Goal: Information Seeking & Learning: Find specific page/section

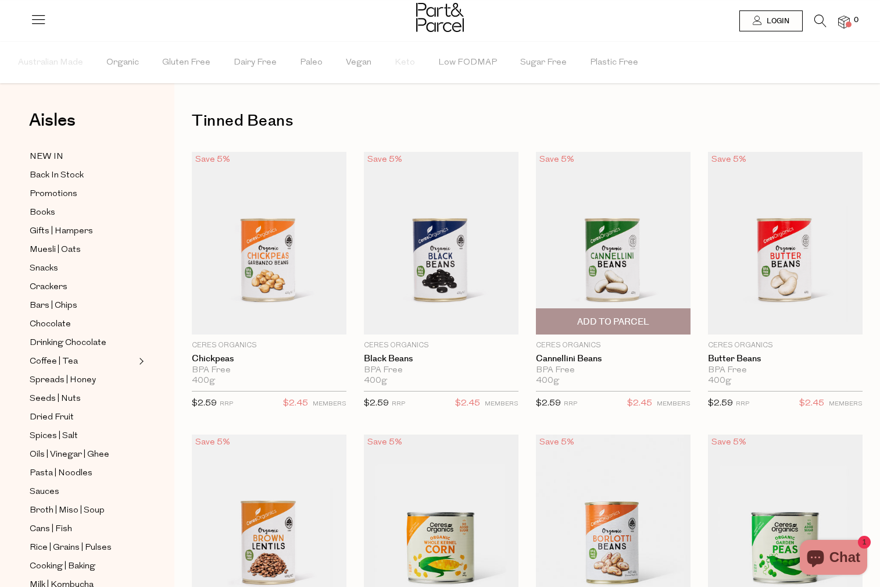
click at [620, 272] on img at bounding box center [613, 243] width 155 height 183
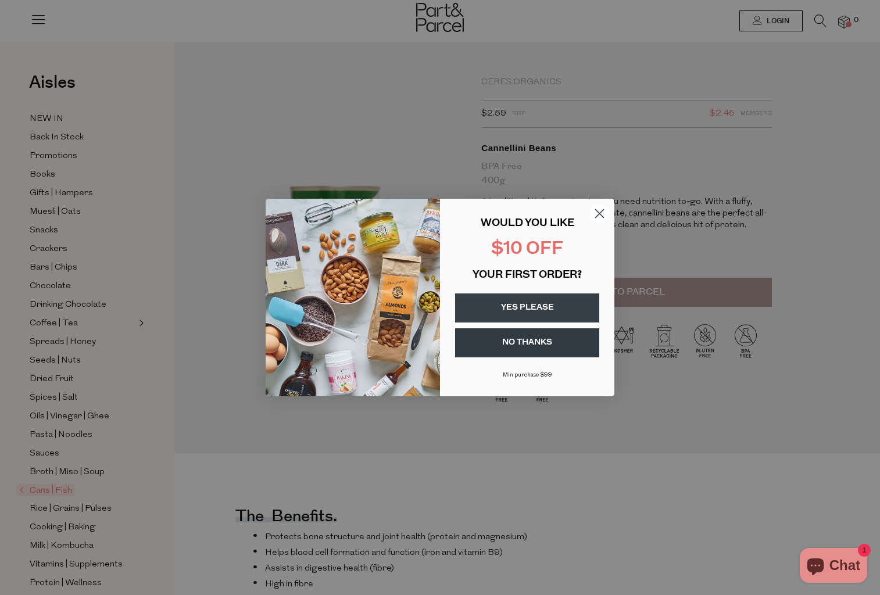
click at [602, 212] on icon "Close dialog" at bounding box center [600, 214] width 8 height 8
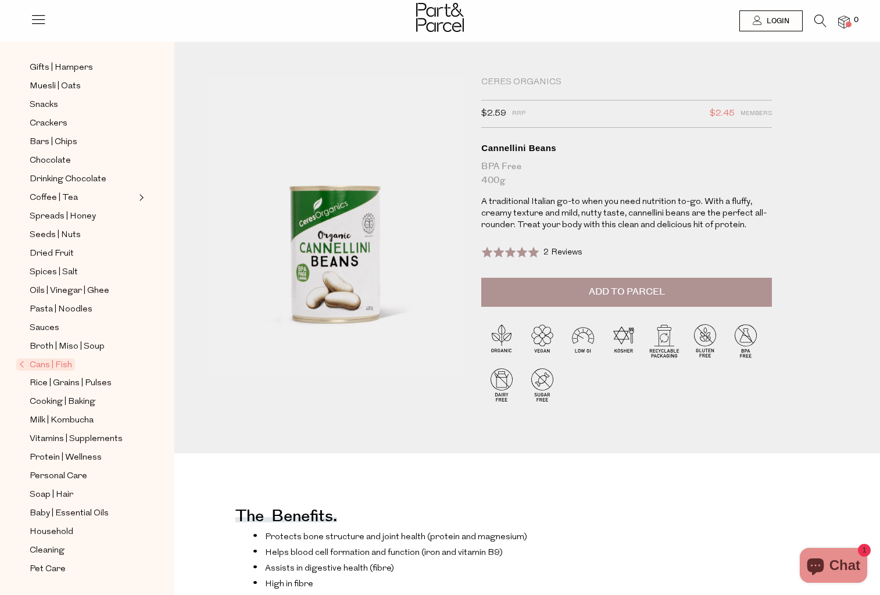
click at [298, 15] on div at bounding box center [440, 19] width 880 height 38
click at [815, 17] on icon at bounding box center [821, 21] width 12 height 13
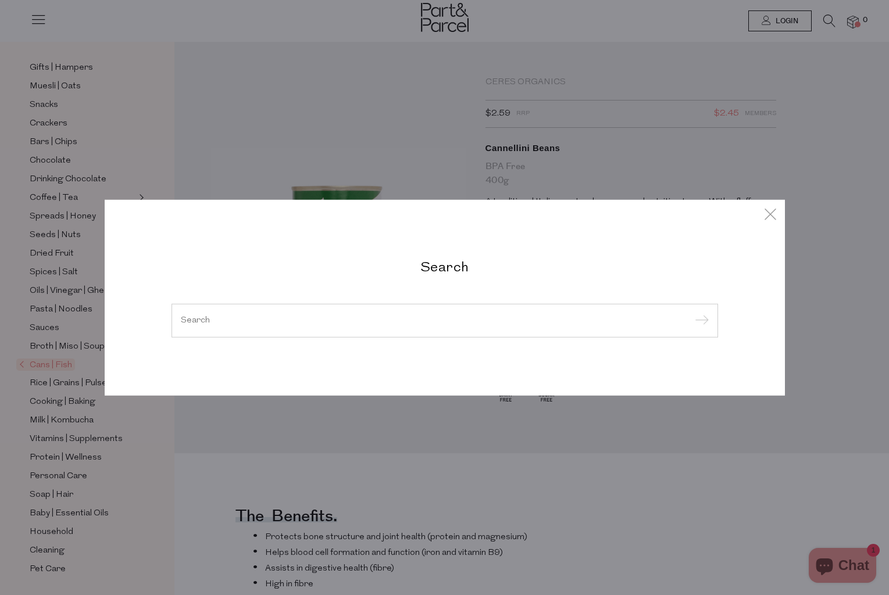
click at [249, 316] on div at bounding box center [445, 321] width 546 height 34
click at [251, 317] on input "search" at bounding box center [445, 320] width 528 height 9
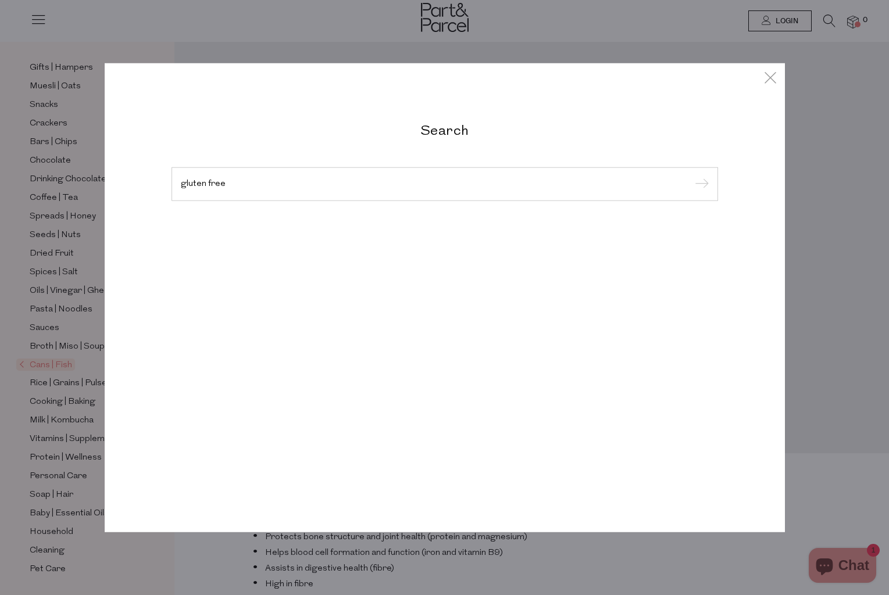
type input "gluten free"
click at [699, 185] on input "submit" at bounding box center [699, 184] width 17 height 17
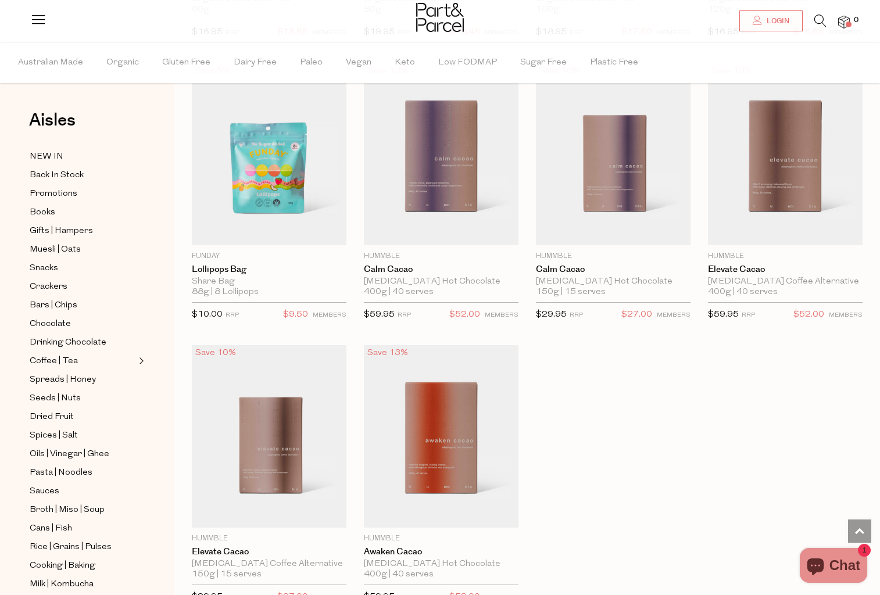
scroll to position [3211, 0]
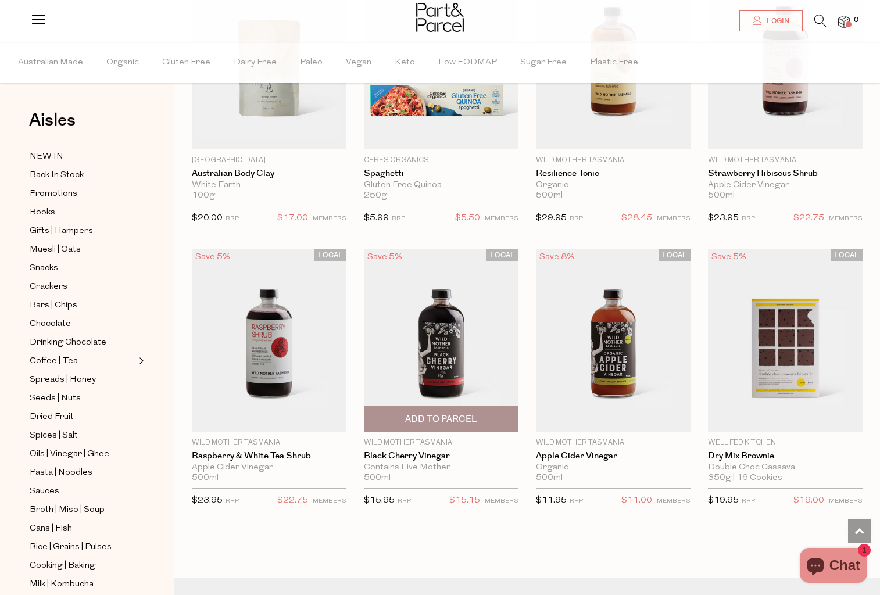
scroll to position [6697, 0]
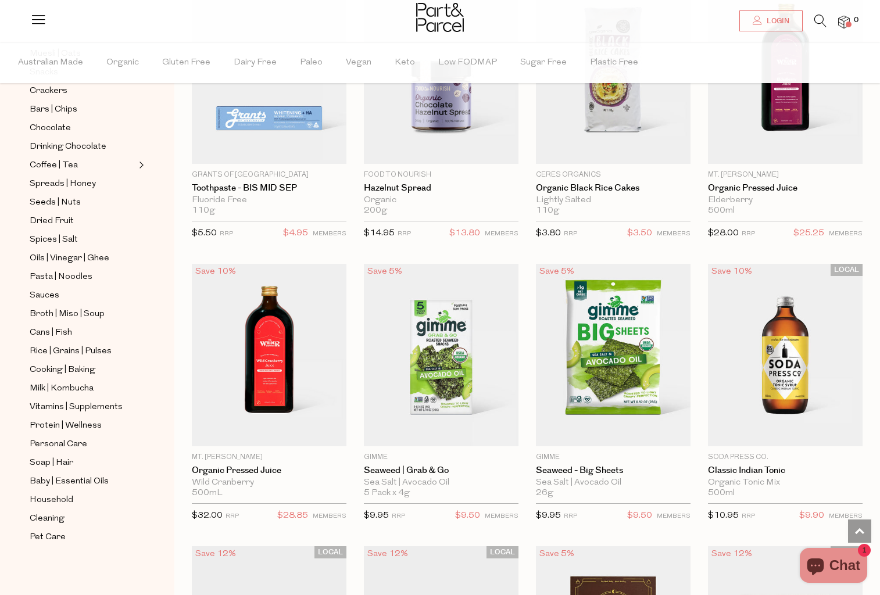
scroll to position [8717, 0]
